Goal: Information Seeking & Learning: Learn about a topic

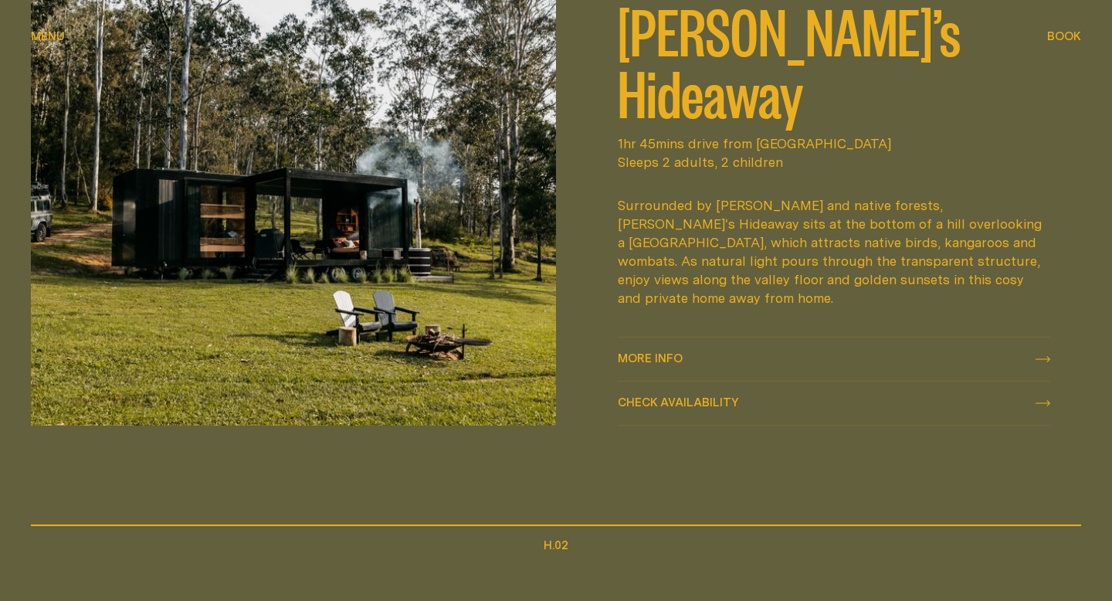
scroll to position [756, 0]
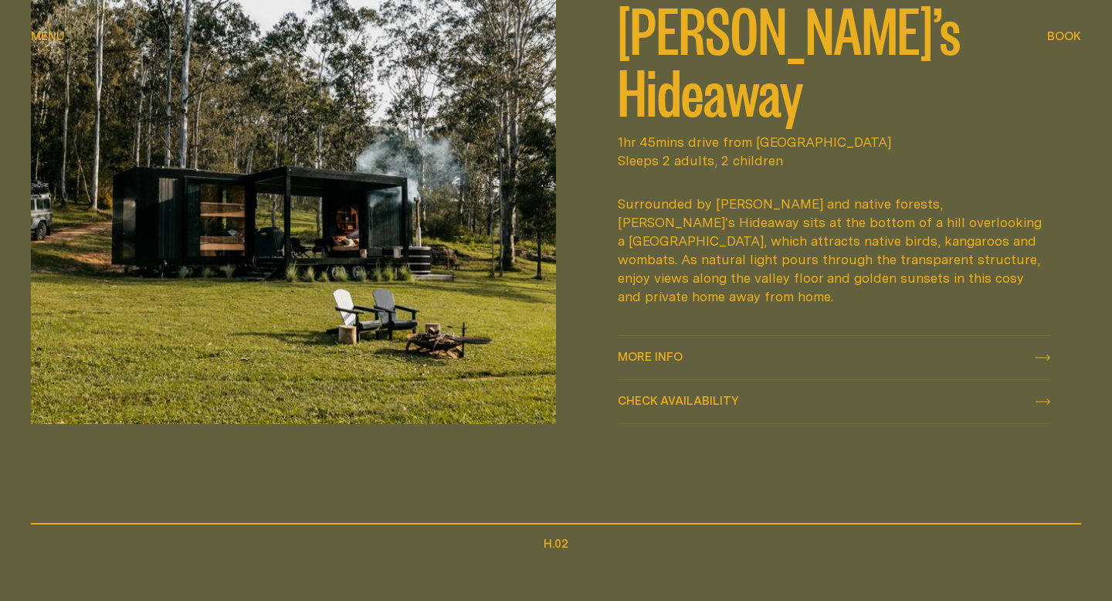
click at [740, 356] on div "More info More info" at bounding box center [834, 357] width 432 height 19
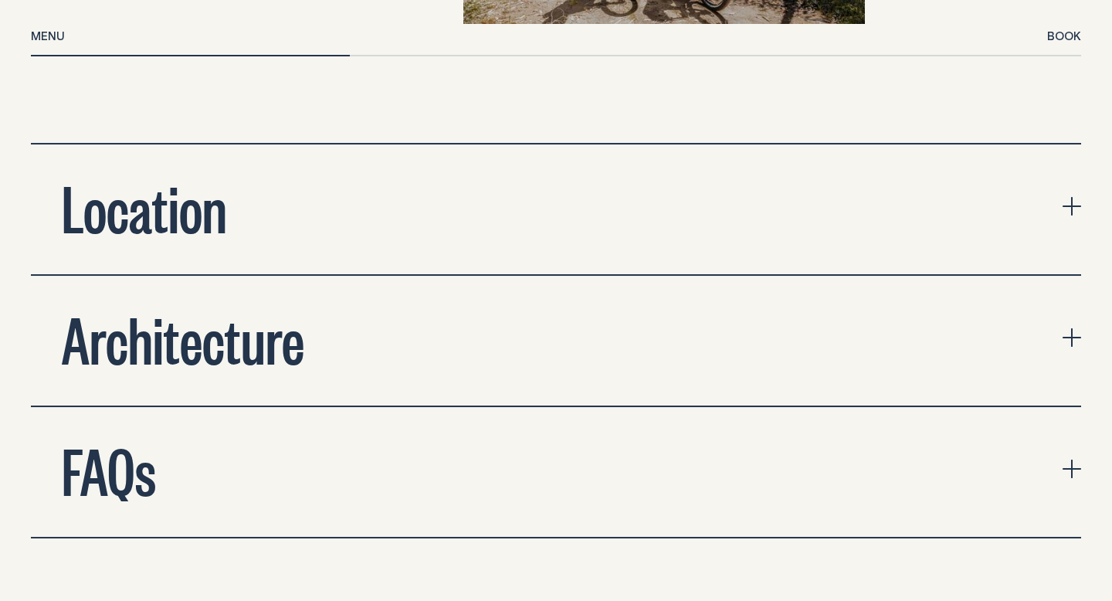
scroll to position [5083, 0]
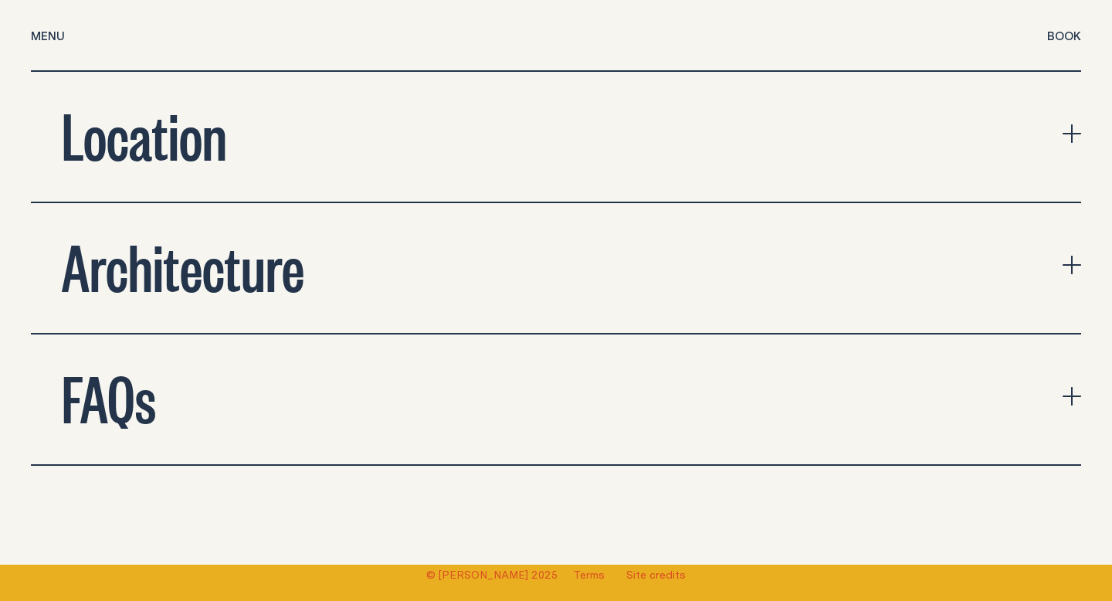
click at [769, 254] on button "Architecture" at bounding box center [556, 268] width 1050 height 130
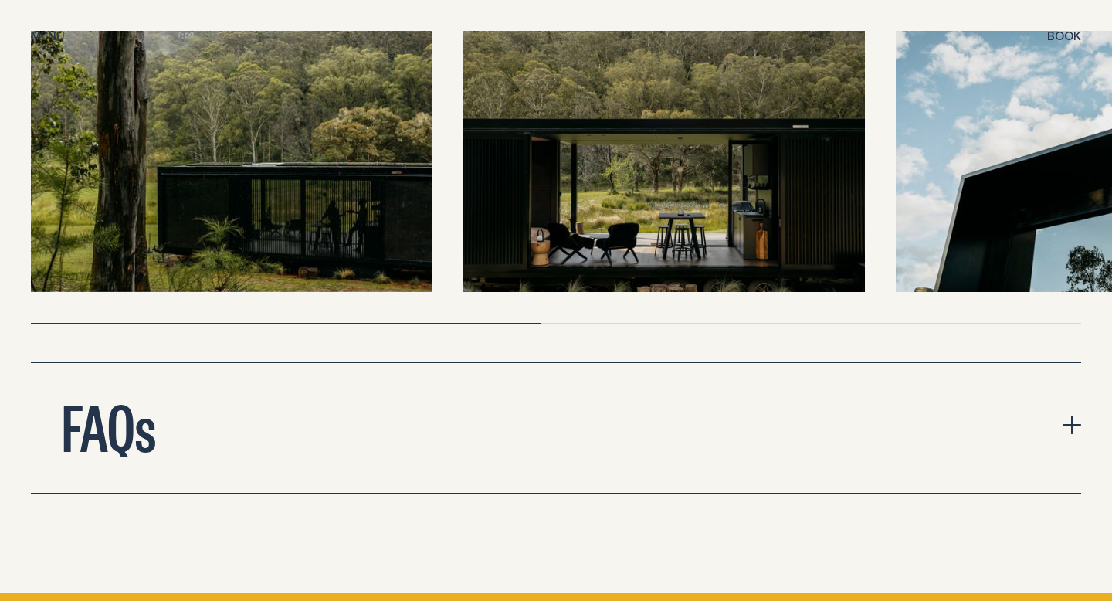
scroll to position [5494, 0]
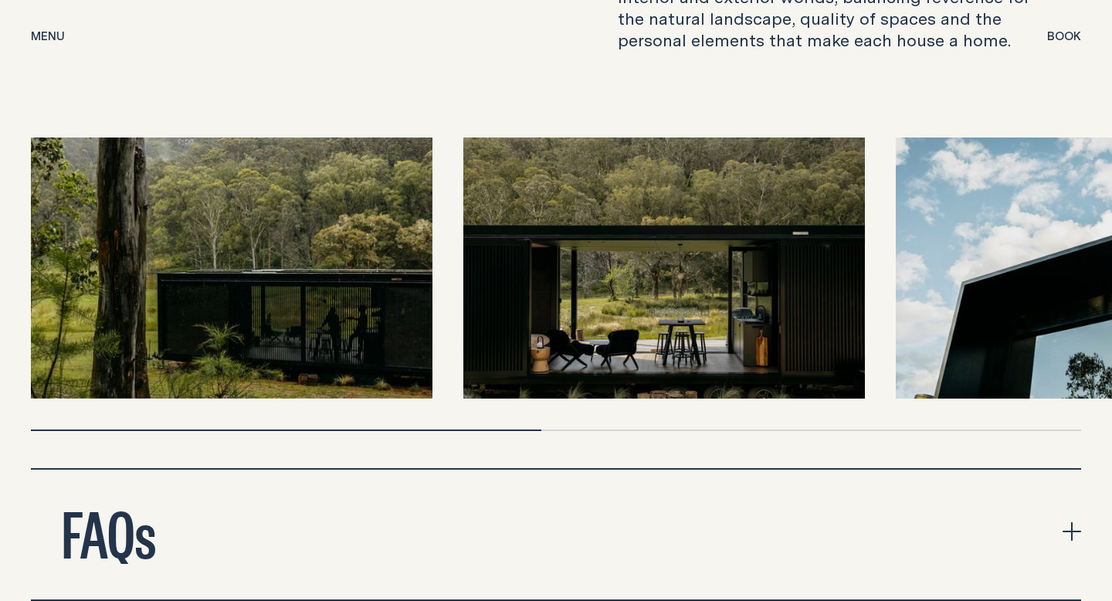
click at [279, 238] on img at bounding box center [231, 267] width 401 height 261
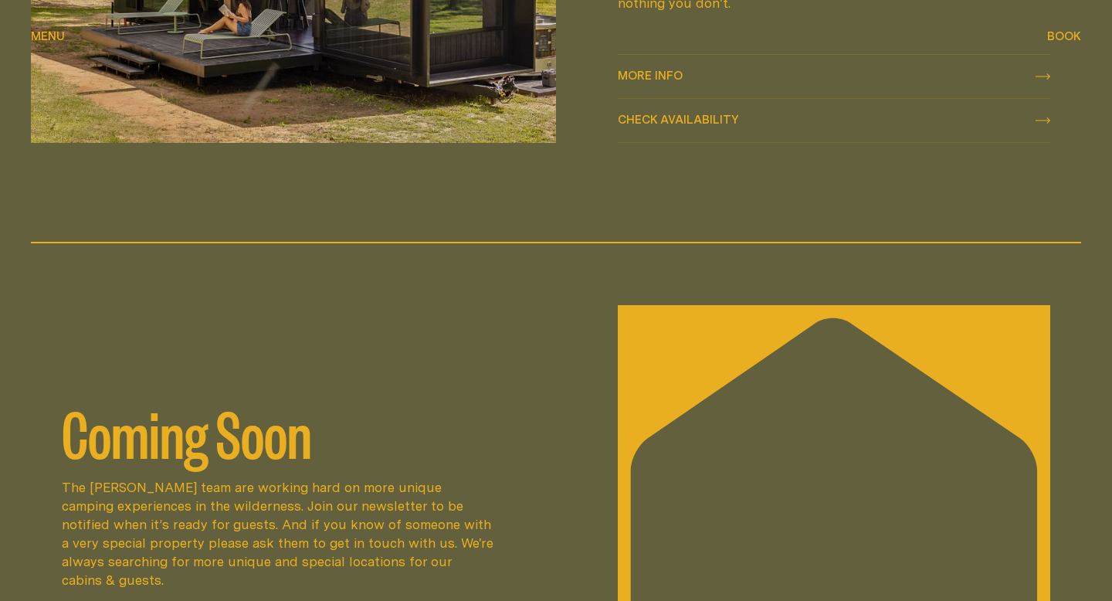
scroll to position [2045, 0]
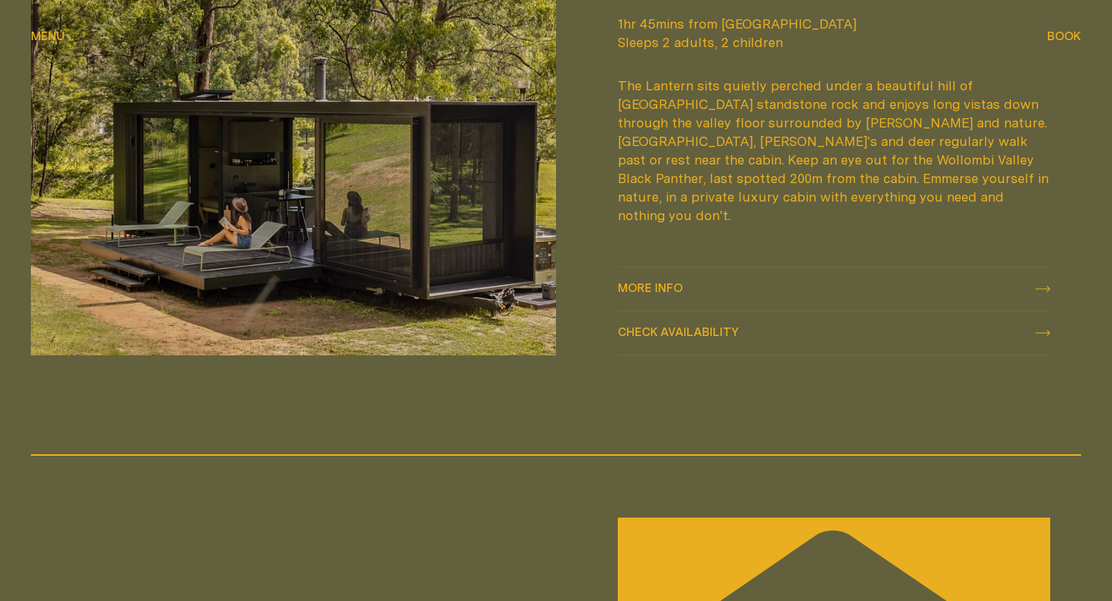
click at [729, 296] on div "More info More info" at bounding box center [834, 288] width 432 height 19
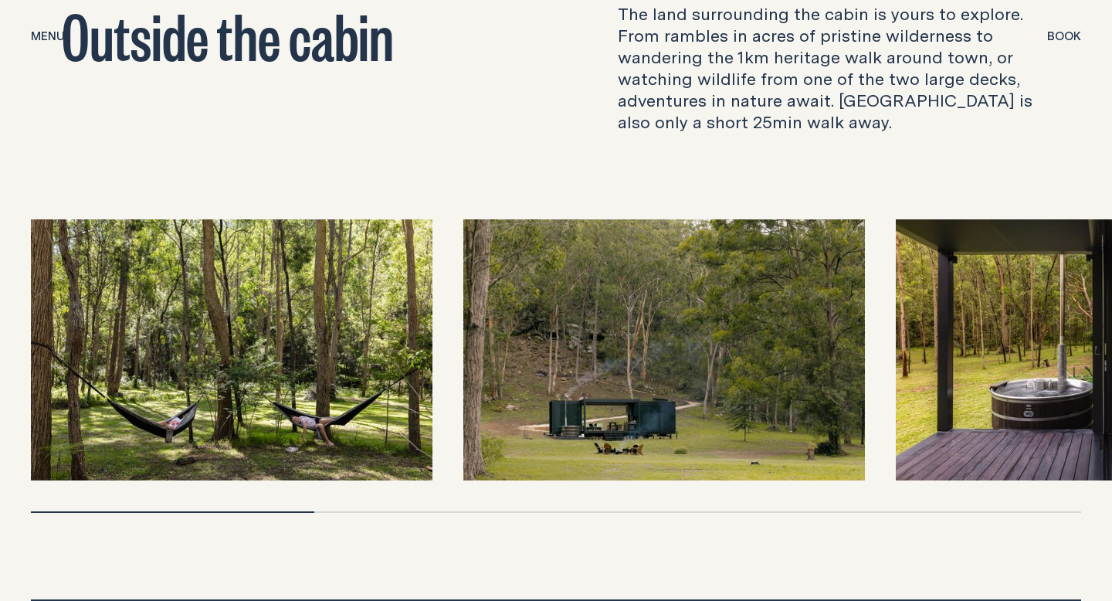
scroll to position [4986, 0]
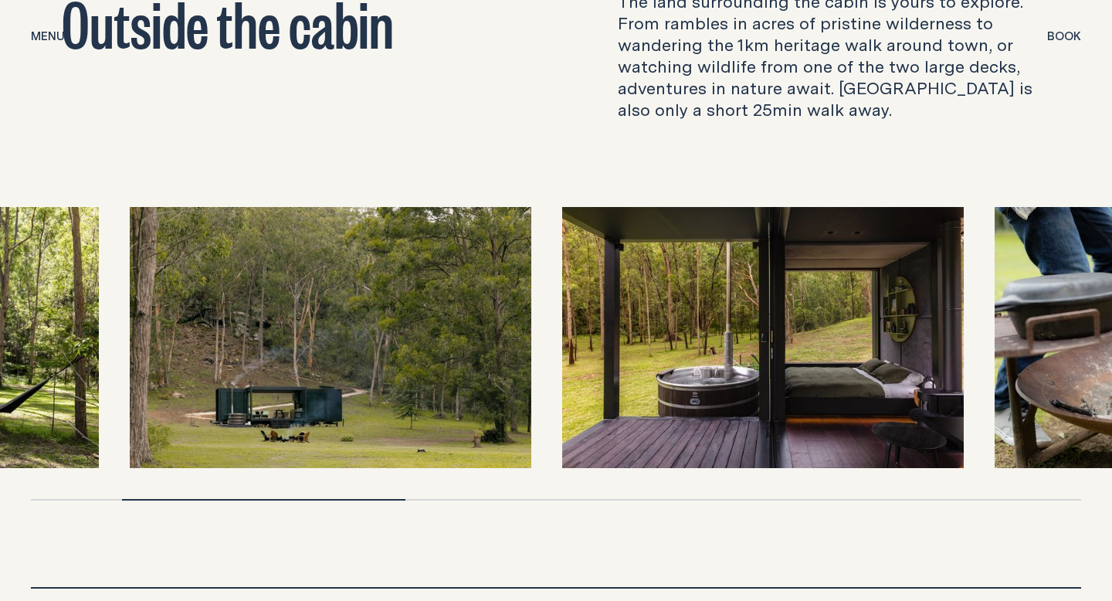
drag, startPoint x: 1092, startPoint y: 262, endPoint x: 710, endPoint y: 257, distance: 382.1
click at [713, 259] on img at bounding box center [762, 337] width 401 height 261
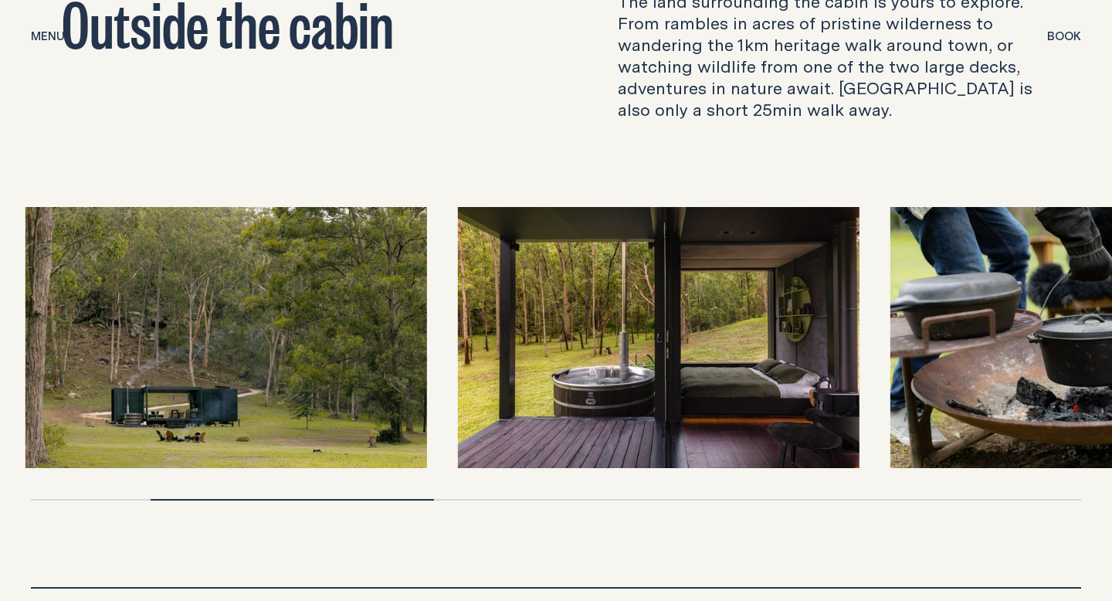
drag, startPoint x: 960, startPoint y: 269, endPoint x: 626, endPoint y: 269, distance: 334.2
click at [890, 269] on img at bounding box center [1090, 337] width 401 height 261
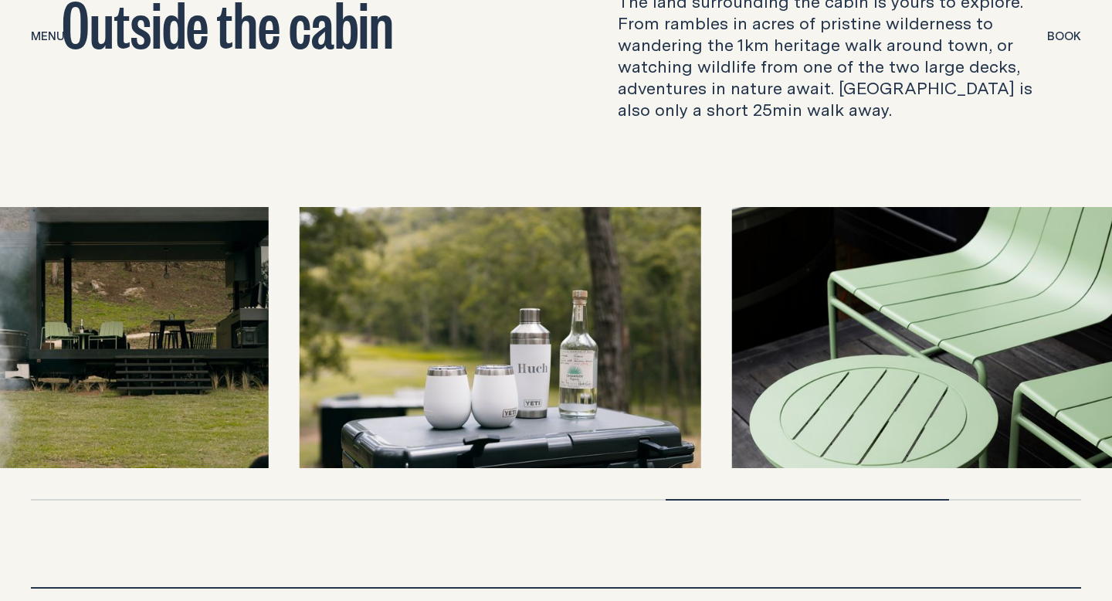
drag, startPoint x: 626, startPoint y: 269, endPoint x: 467, endPoint y: 302, distance: 162.3
click at [732, 289] on img at bounding box center [932, 337] width 401 height 261
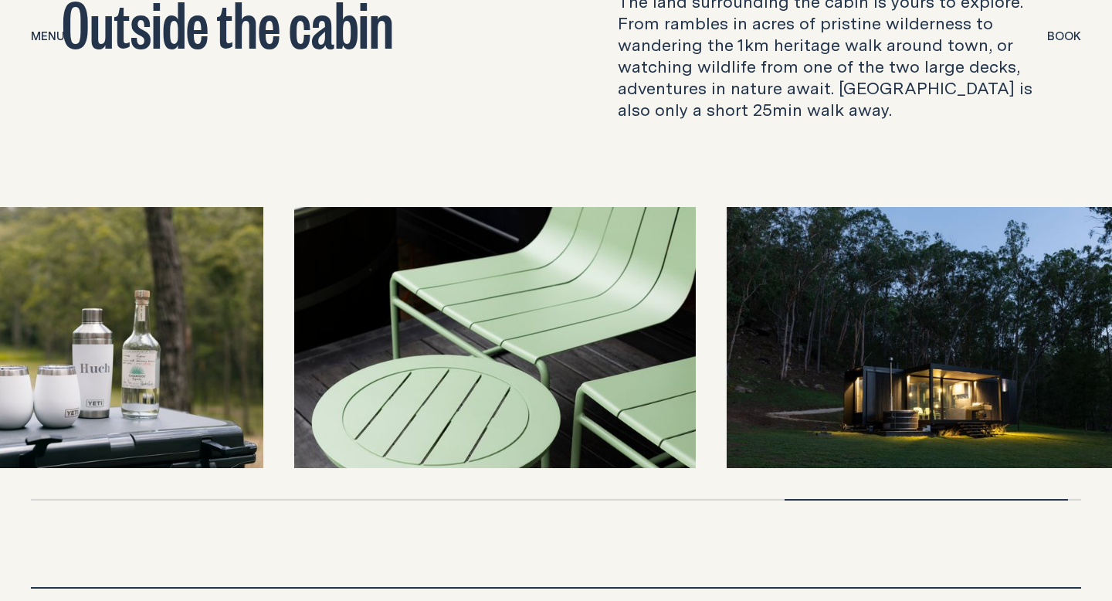
drag, startPoint x: 467, startPoint y: 302, endPoint x: 611, endPoint y: 293, distance: 143.9
click at [611, 293] on img at bounding box center [494, 337] width 401 height 261
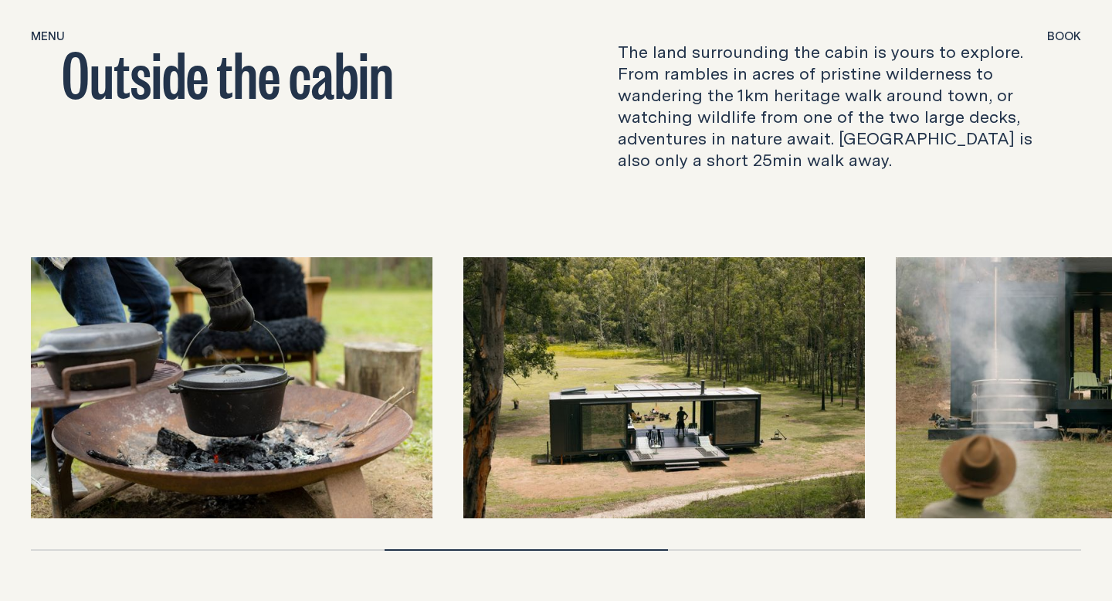
scroll to position [4934, 0]
